Goal: Navigation & Orientation: Find specific page/section

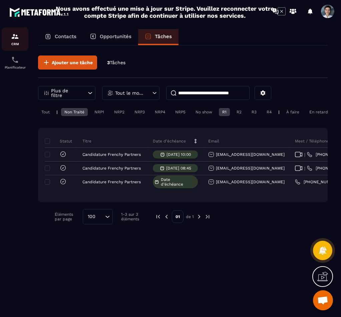
click at [18, 42] on div "CRM" at bounding box center [15, 38] width 27 height 13
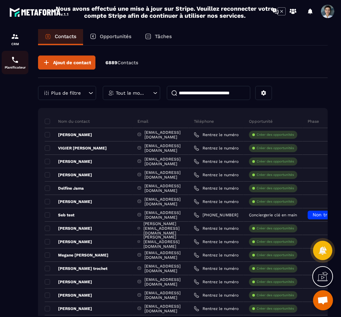
click at [21, 61] on div "Planificateur" at bounding box center [15, 62] width 27 height 13
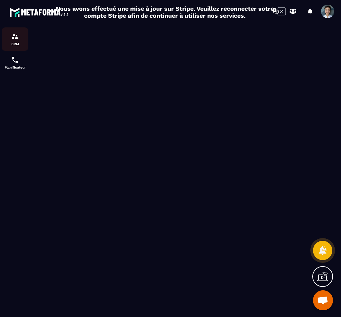
click at [10, 38] on div "CRM" at bounding box center [15, 38] width 27 height 13
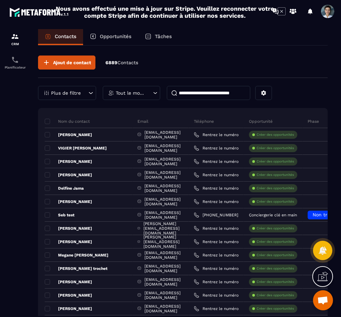
drag, startPoint x: 124, startPoint y: 42, endPoint x: 136, endPoint y: 40, distance: 11.9
click at [124, 42] on div "Opportunités" at bounding box center [110, 37] width 55 height 16
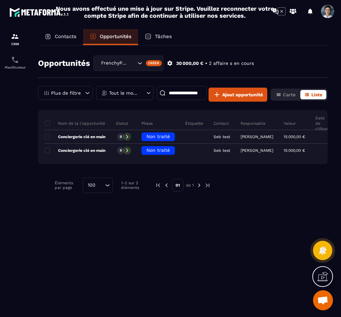
click at [167, 42] on div "Tâches" at bounding box center [158, 37] width 40 height 16
